Goal: Transaction & Acquisition: Purchase product/service

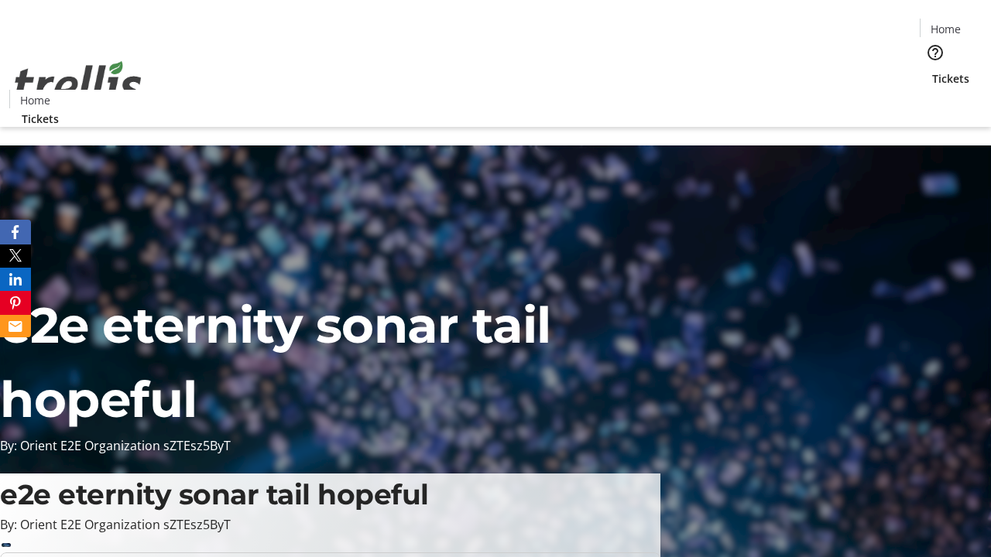
click at [932, 70] on span "Tickets" at bounding box center [950, 78] width 37 height 16
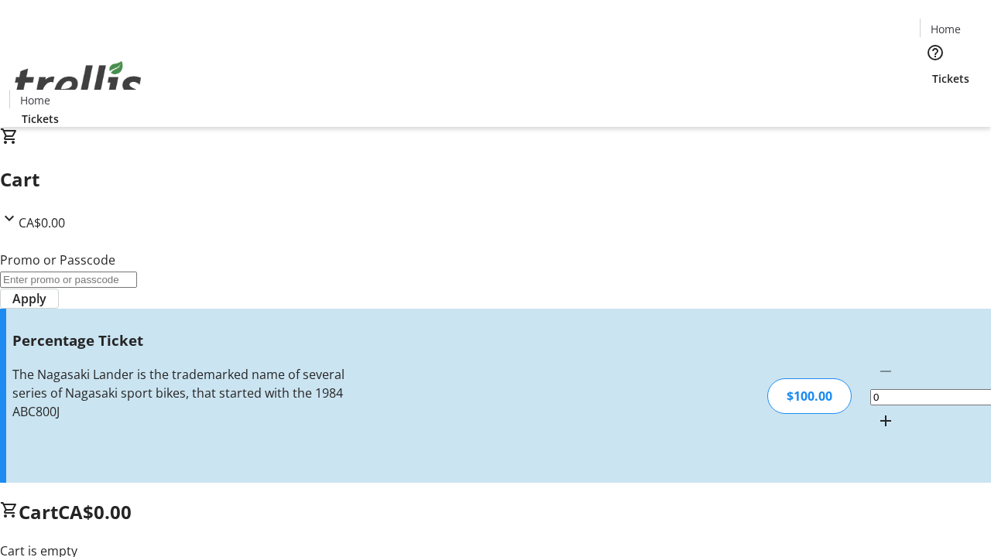
click at [876, 412] on mat-icon "Increment by one" at bounding box center [885, 421] width 19 height 19
type input "1"
type input "BAR"
